Goal: Book appointment/travel/reservation

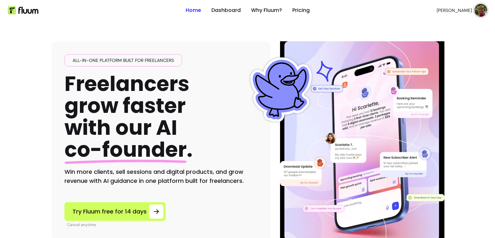
click at [474, 11] on img at bounding box center [480, 10] width 13 height 13
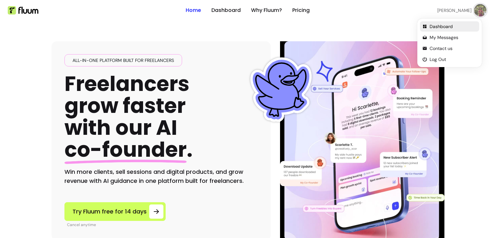
click at [462, 25] on span "Dashboard" at bounding box center [452, 26] width 47 height 6
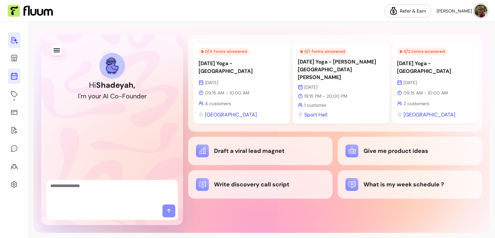
click at [14, 75] on icon at bounding box center [14, 51] width 109 height 92
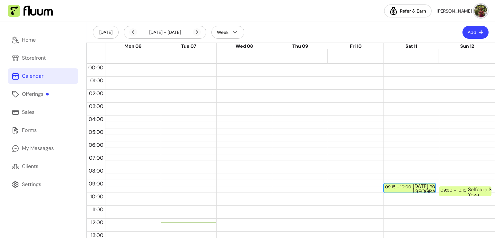
click at [387, 187] on div "09:15 – 10:00" at bounding box center [399, 187] width 28 height 6
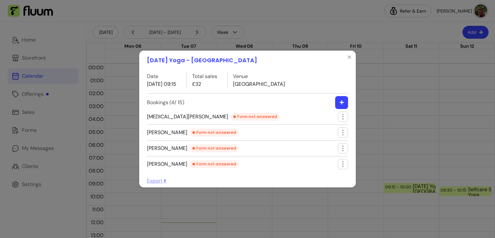
click at [341, 99] on button "button" at bounding box center [341, 102] width 13 height 13
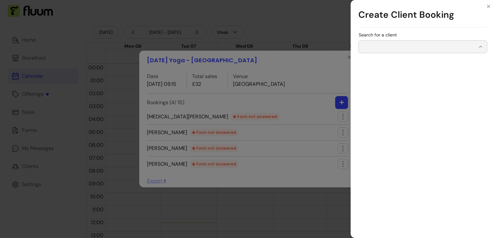
click at [402, 49] on input "Search for a client" at bounding box center [418, 46] width 113 height 6
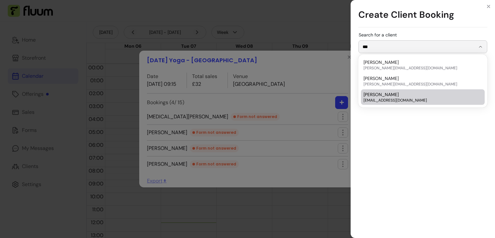
click at [393, 97] on div "[PERSON_NAME] [EMAIL_ADDRESS][DOMAIN_NAME]" at bounding box center [419, 97] width 112 height 12
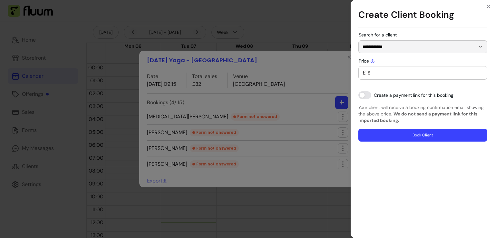
type input "**********"
click at [424, 133] on button "Book Client" at bounding box center [422, 135] width 125 height 13
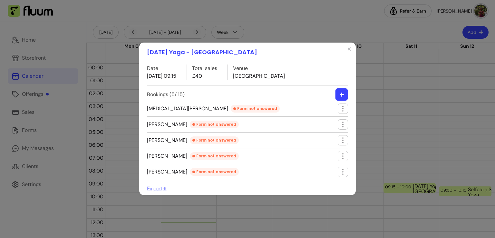
click at [345, 92] on button "button" at bounding box center [341, 94] width 13 height 13
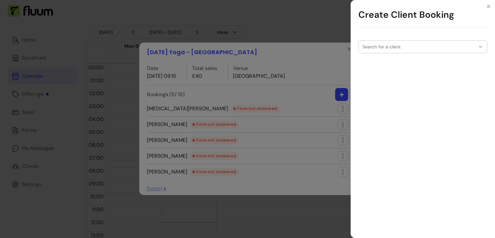
click at [400, 41] on div at bounding box center [422, 47] width 120 height 12
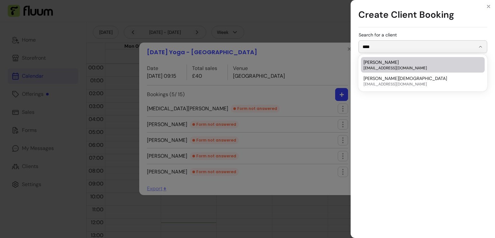
click at [395, 63] on div "[PERSON_NAME] [EMAIL_ADDRESS][DOMAIN_NAME]" at bounding box center [419, 65] width 112 height 12
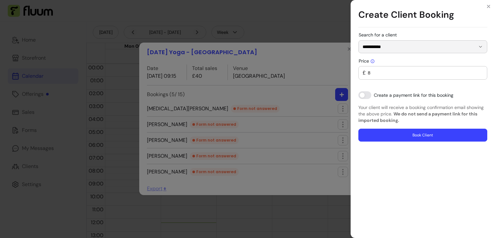
type input "**********"
click at [389, 132] on button "Book Client" at bounding box center [422, 135] width 125 height 13
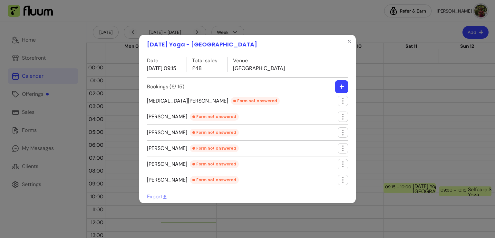
click at [344, 44] on header "[DATE] Yoga - [GEOGRAPHIC_DATA]" at bounding box center [247, 44] width 216 height 19
click at [349, 42] on icon "Close" at bounding box center [349, 41] width 3 height 3
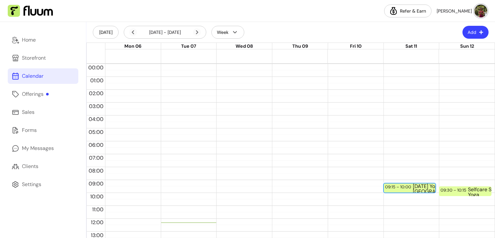
click at [398, 188] on div "09:15 – 10:00" at bounding box center [399, 187] width 28 height 6
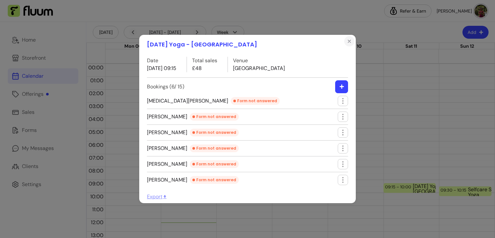
click at [352, 43] on button "Close" at bounding box center [349, 41] width 10 height 10
